Goal: Task Accomplishment & Management: Manage account settings

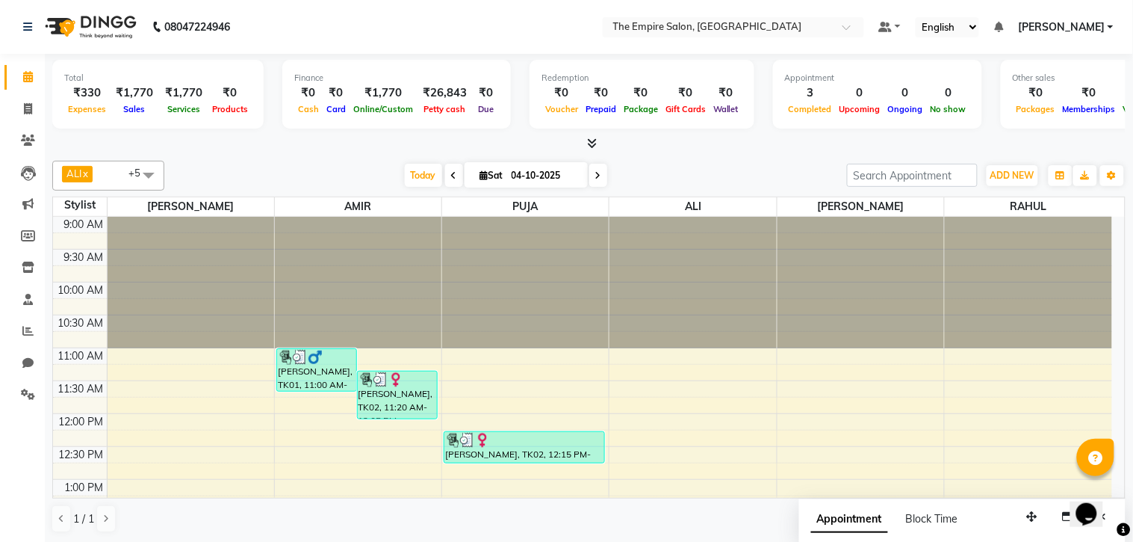
click at [418, 176] on span "Today" at bounding box center [423, 175] width 37 height 23
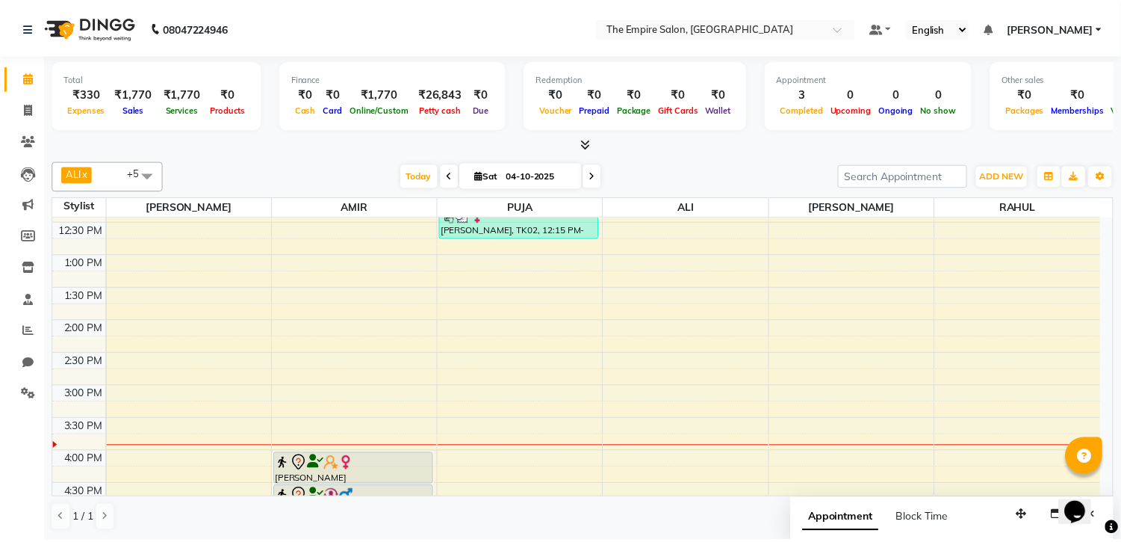
scroll to position [230, 0]
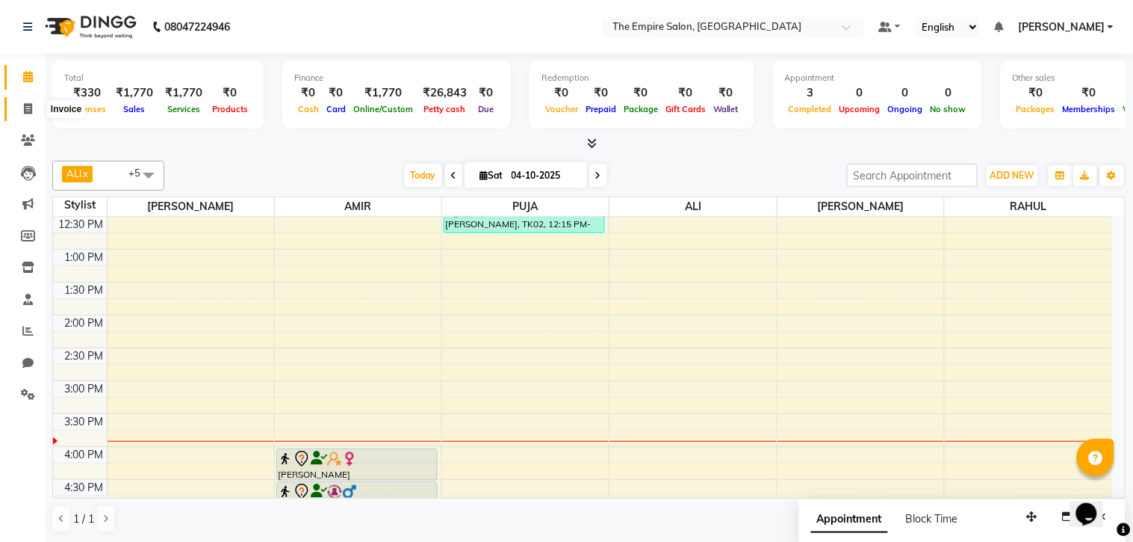
click at [31, 110] on icon at bounding box center [28, 108] width 8 height 11
select select "service"
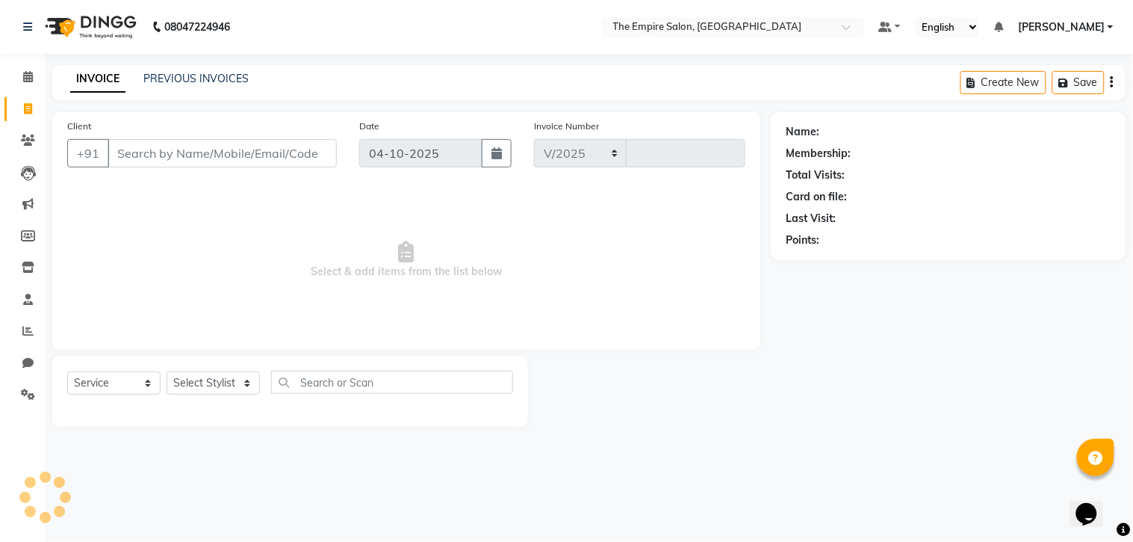
select select "8221"
type input "1789"
click at [185, 155] on input "Client" at bounding box center [222, 153] width 229 height 28
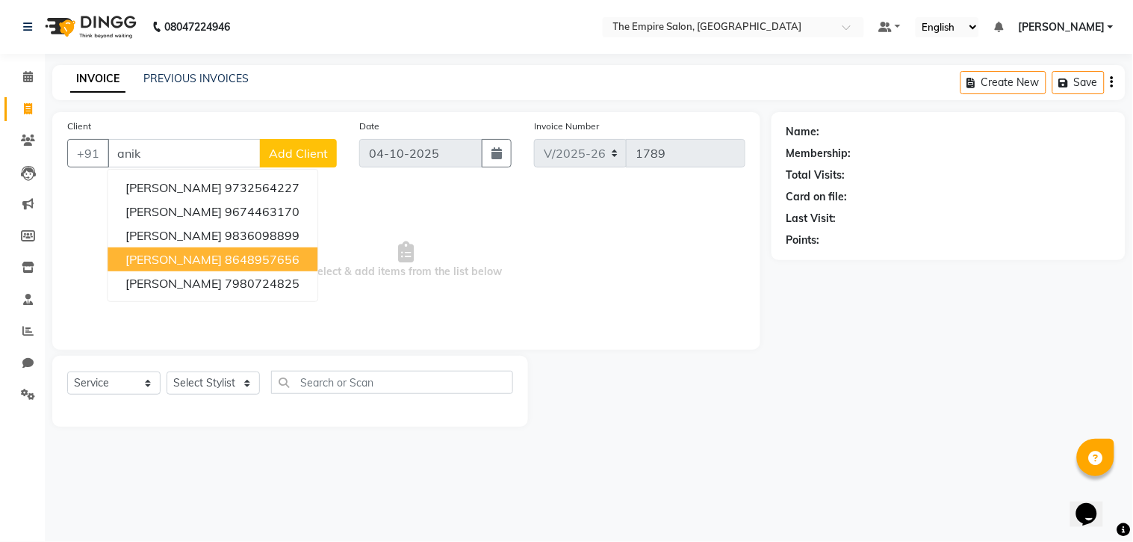
drag, startPoint x: 173, startPoint y: 250, endPoint x: 182, endPoint y: 244, distance: 10.2
click at [173, 250] on button "[PERSON_NAME] 8648957656" at bounding box center [213, 259] width 210 height 24
type input "8648957656"
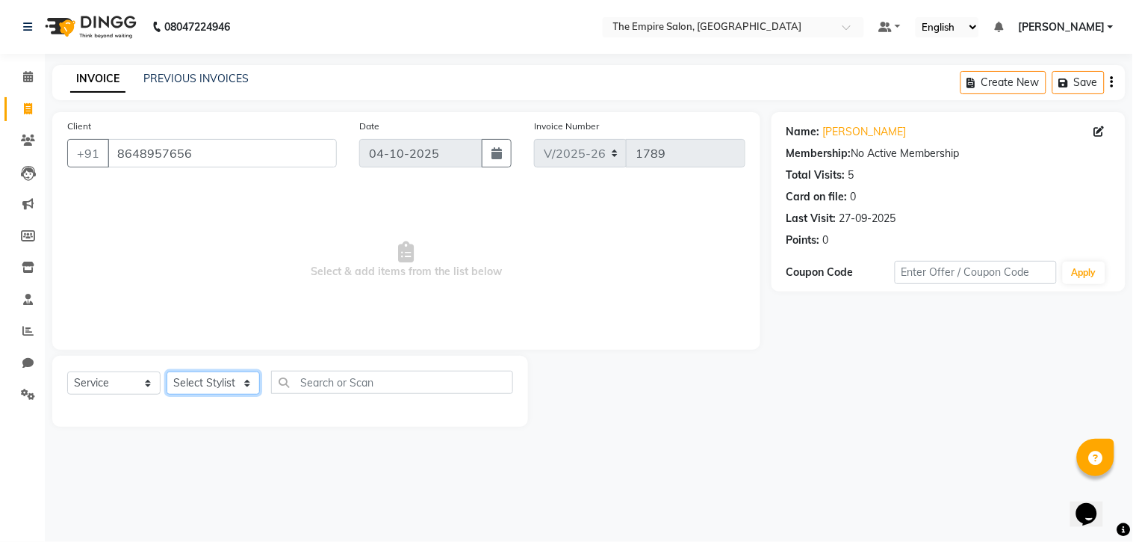
click at [183, 384] on select "Select Stylist [PERSON_NAME] [PERSON_NAME] [PERSON_NAME] [PERSON_NAME] PRIYANKA…" at bounding box center [213, 382] width 93 height 23
select select "78690"
click at [167, 372] on select "Select Stylist [PERSON_NAME] [PERSON_NAME] [PERSON_NAME] [PERSON_NAME] PRIYANKA…" at bounding box center [213, 382] width 93 height 23
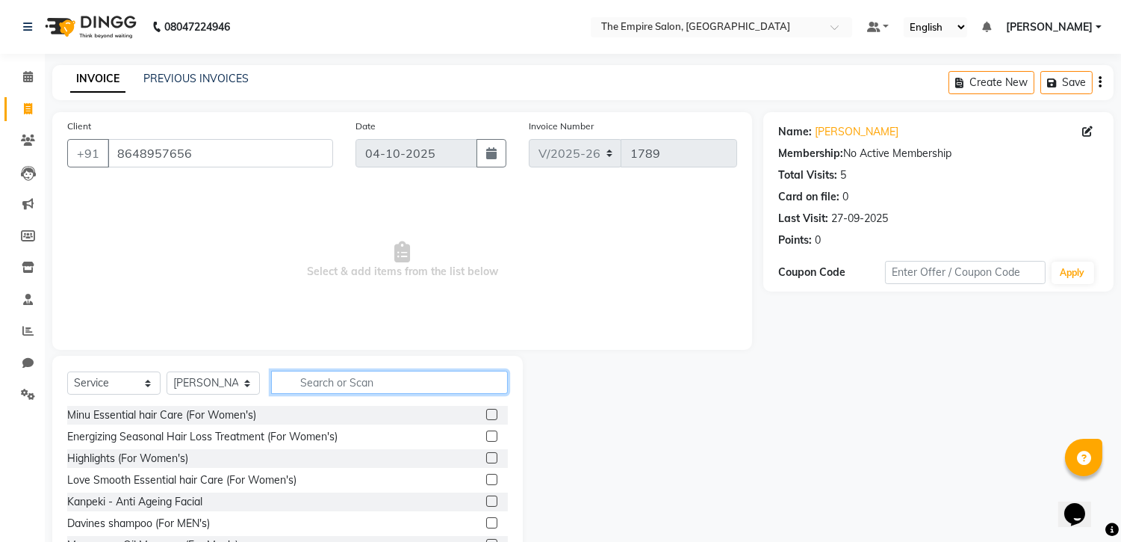
click at [303, 381] on input "text" at bounding box center [389, 382] width 237 height 23
click at [303, 382] on input "text" at bounding box center [389, 382] width 237 height 23
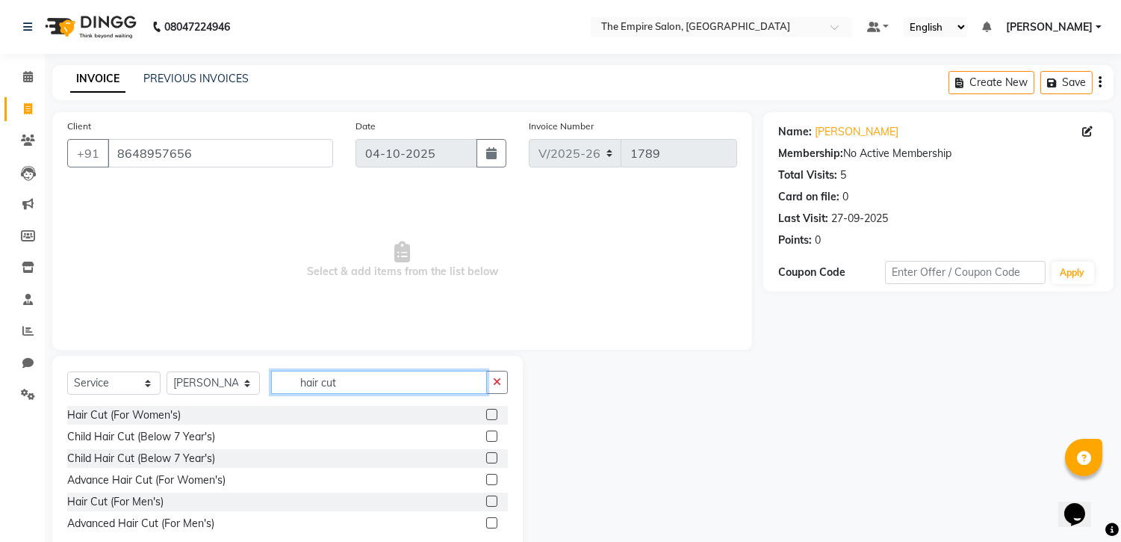
type input "hair cut"
click at [164, 501] on div "Hair Cut (For Men's)" at bounding box center [287, 501] width 441 height 19
click at [137, 502] on div "Hair Cut (For Men's)" at bounding box center [115, 502] width 96 height 16
checkbox input "false"
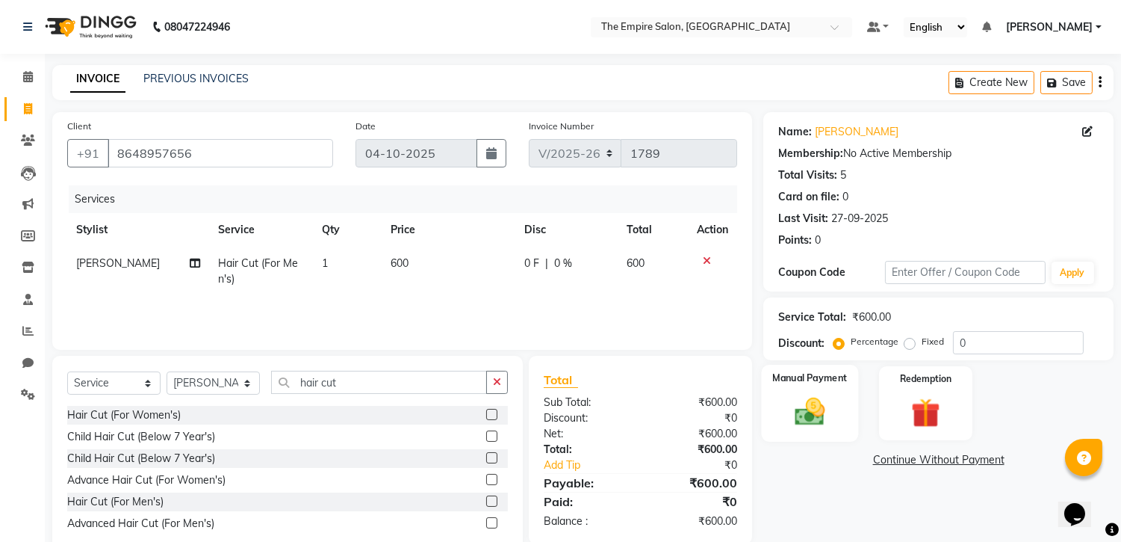
click at [788, 387] on div "Manual Payment" at bounding box center [810, 403] width 97 height 76
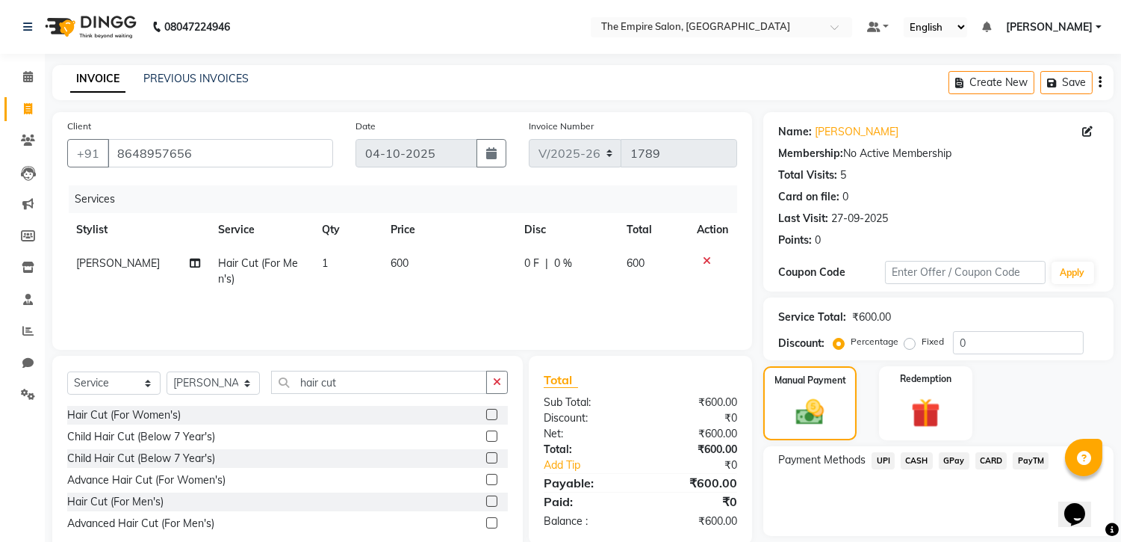
click at [886, 458] on span "UPI" at bounding box center [883, 460] width 23 height 17
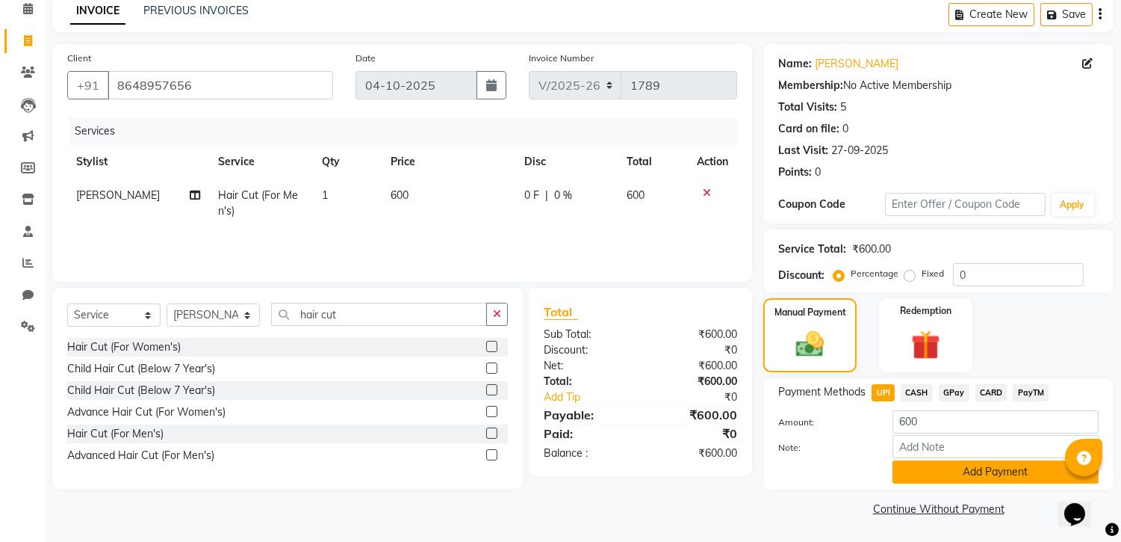
click at [976, 479] on button "Add Payment" at bounding box center [996, 471] width 206 height 23
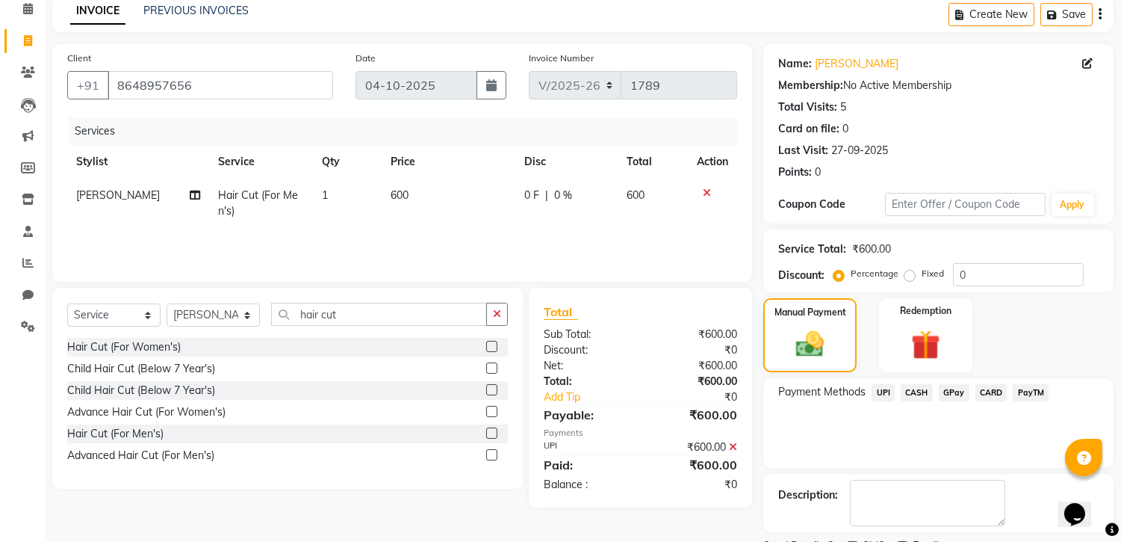
scroll to position [130, 0]
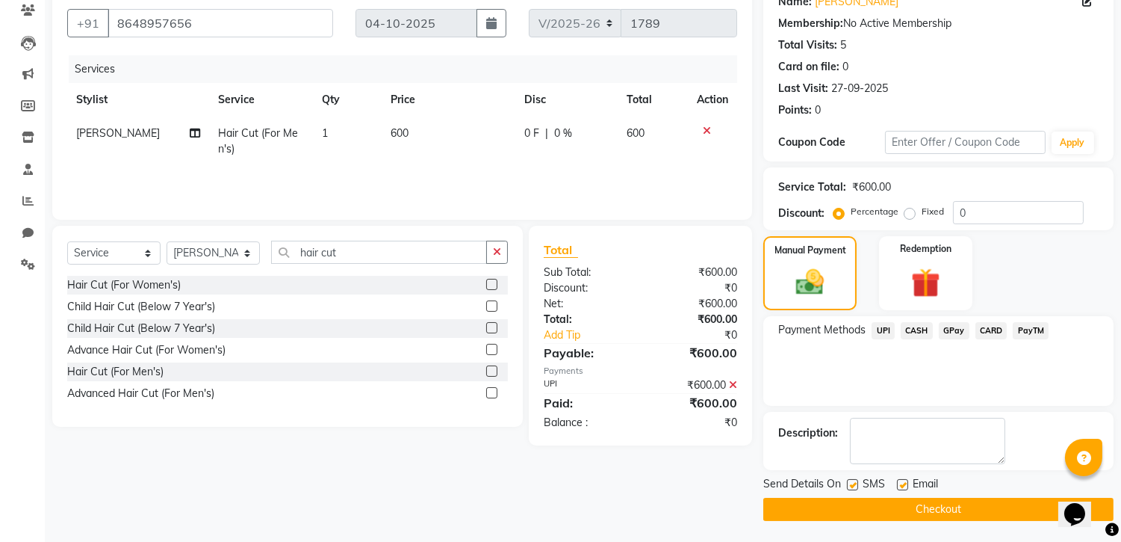
click at [860, 503] on button "Checkout" at bounding box center [939, 509] width 350 height 23
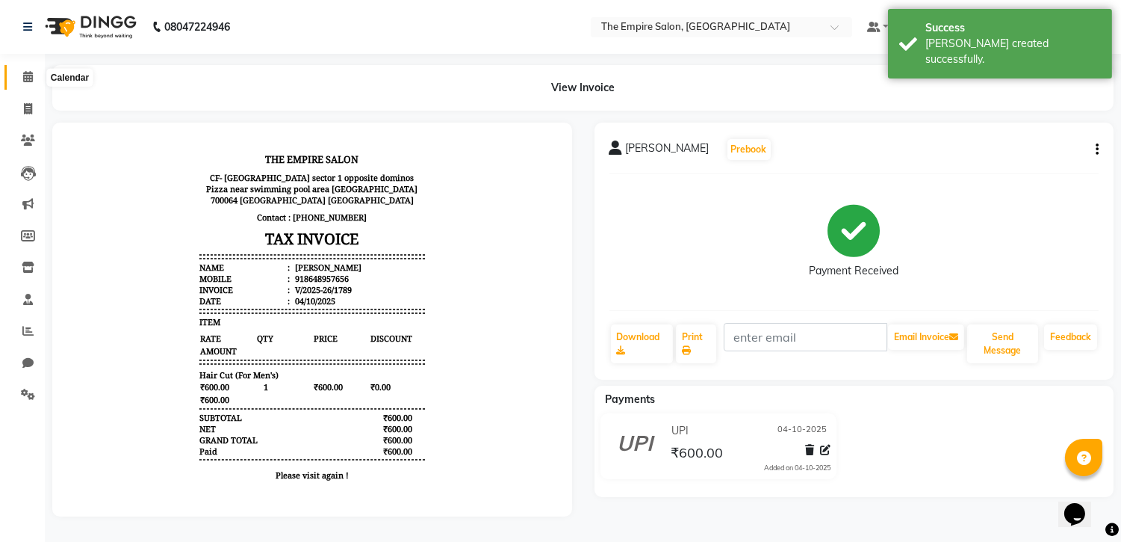
click at [28, 79] on icon at bounding box center [28, 76] width 10 height 11
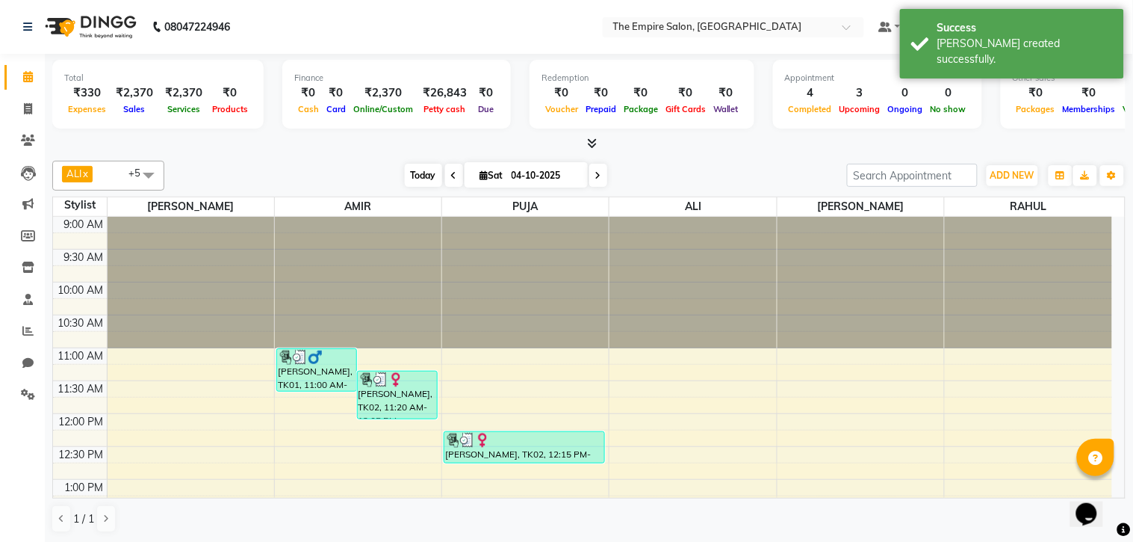
click at [415, 173] on span "Today" at bounding box center [423, 175] width 37 height 23
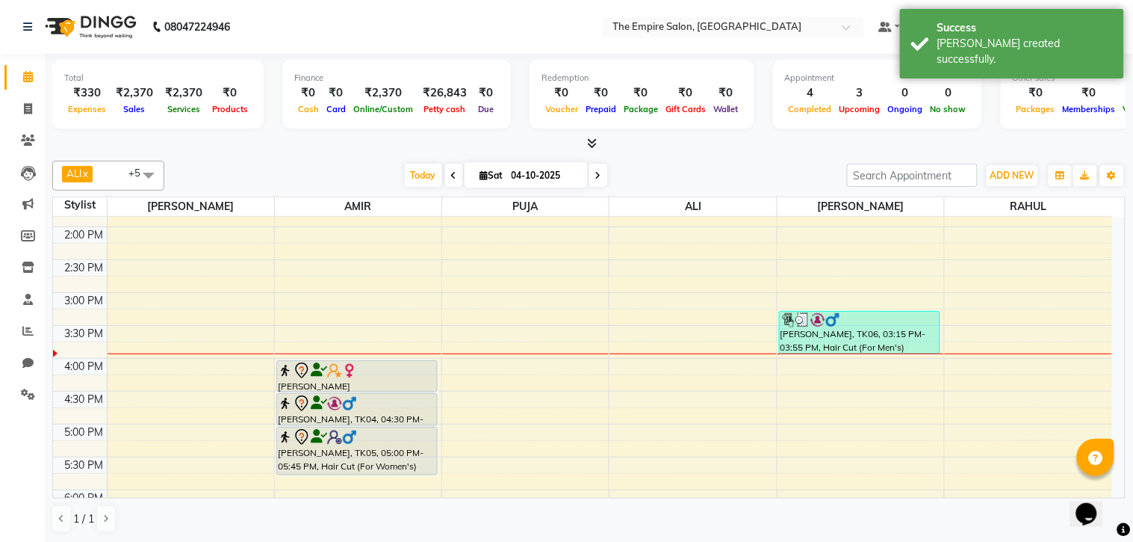
scroll to position [230, 0]
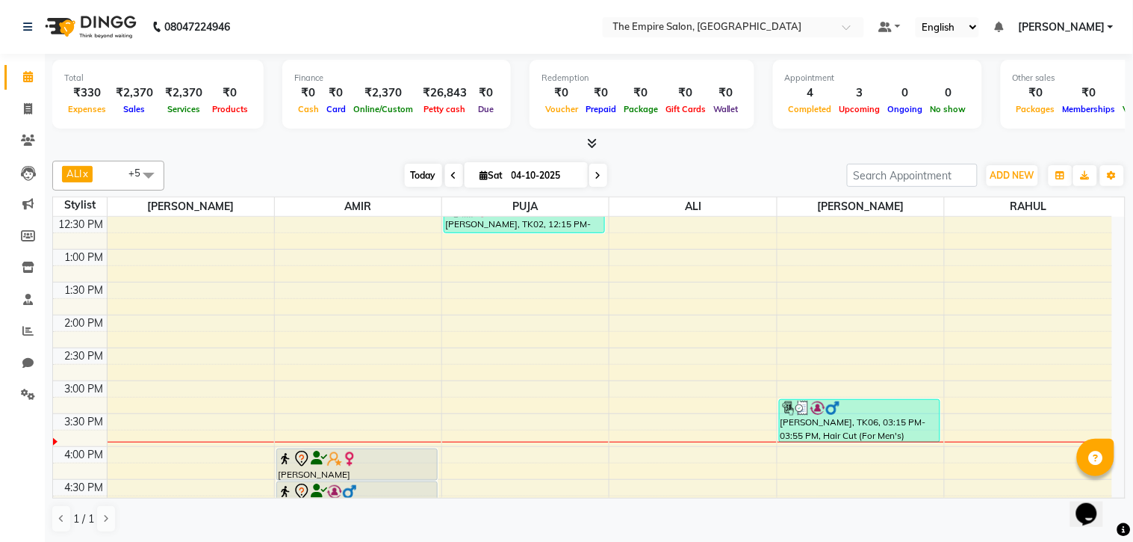
click at [427, 168] on span "Today" at bounding box center [423, 175] width 37 height 23
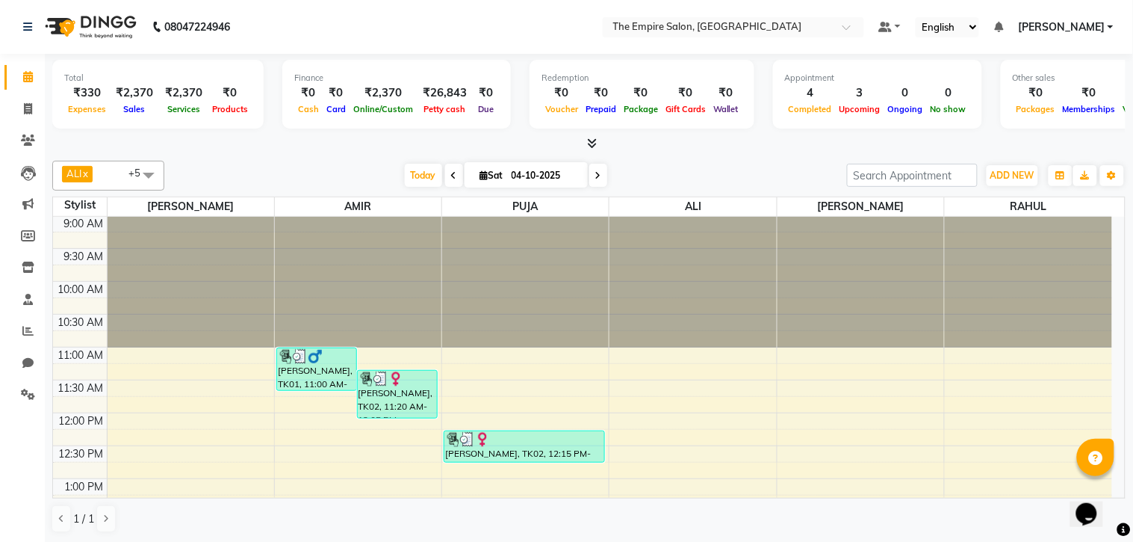
scroll to position [0, 0]
